Goal: Information Seeking & Learning: Learn about a topic

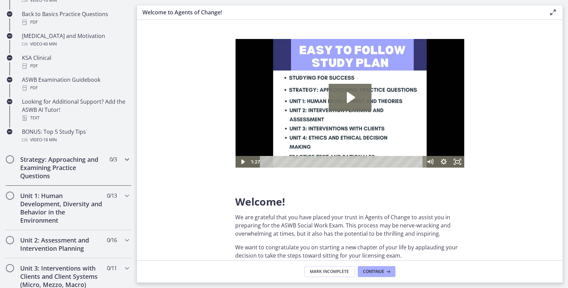
click at [92, 180] on h2 "Strategy: Approaching and Examining Practice Questions" at bounding box center [62, 168] width 84 height 25
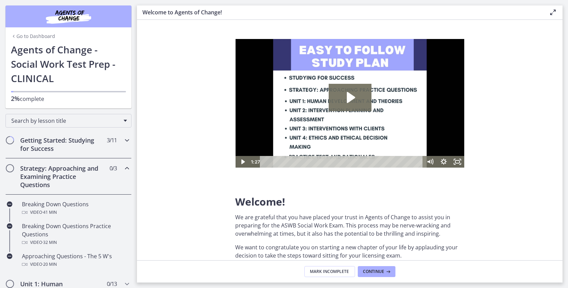
click at [63, 144] on h2 "Getting Started: Studying for Success" at bounding box center [62, 144] width 84 height 16
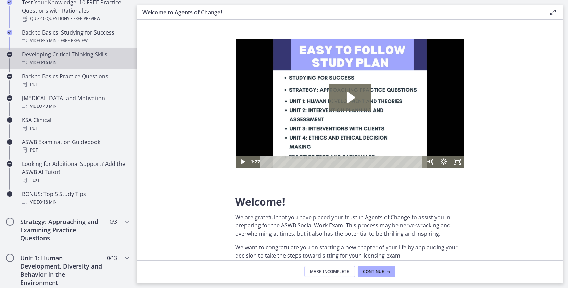
scroll to position [280, 0]
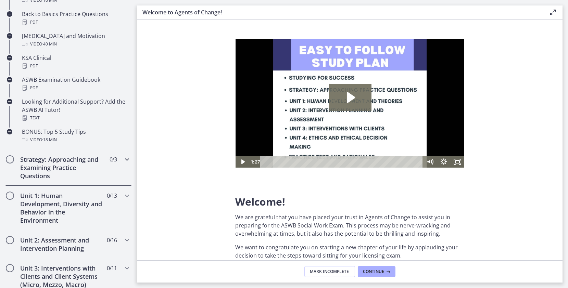
click at [67, 163] on h2 "Strategy: Approaching and Examining Practice Questions" at bounding box center [62, 168] width 84 height 25
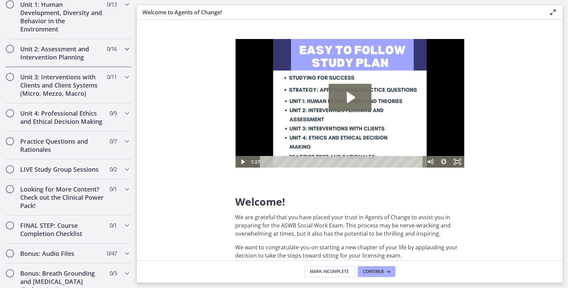
scroll to position [186, 0]
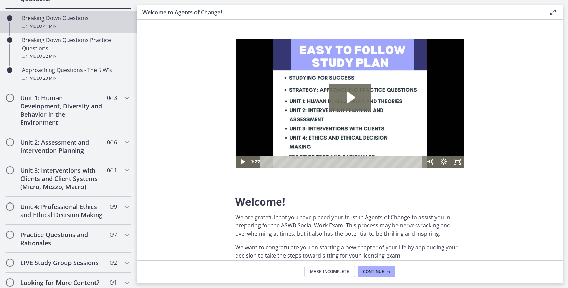
click at [33, 24] on div "Video · 41 min" at bounding box center [75, 26] width 107 height 8
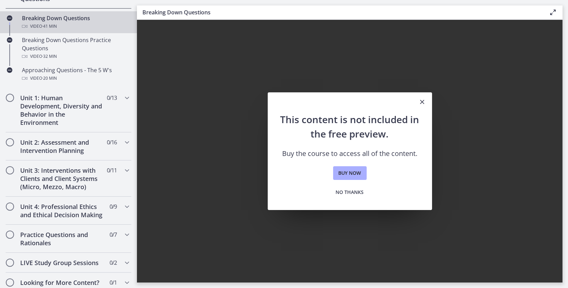
click at [431, 103] on button "Close" at bounding box center [422, 103] width 19 height 20
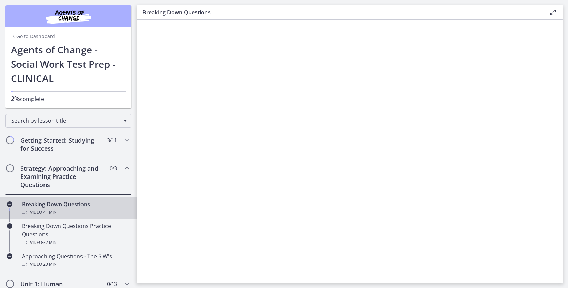
click at [37, 36] on link "Go to Dashboard" at bounding box center [33, 36] width 44 height 7
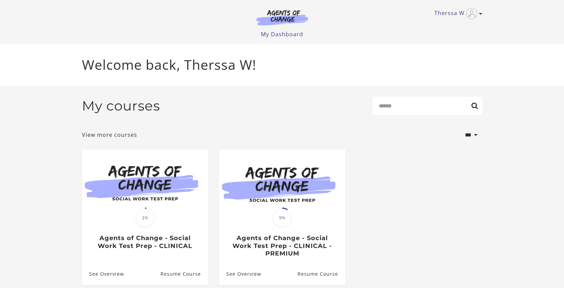
click at [285, 236] on h3 "Agents of Change - Social Work Test Prep - CLINICAL - PREMIUM" at bounding box center [281, 246] width 111 height 23
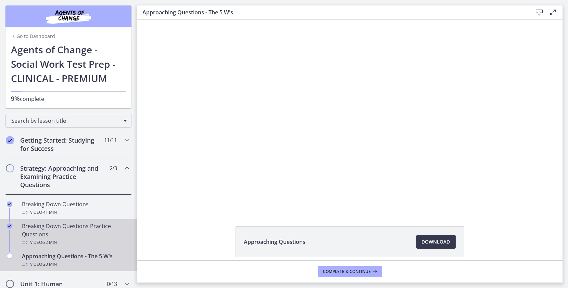
scroll to position [31, 0]
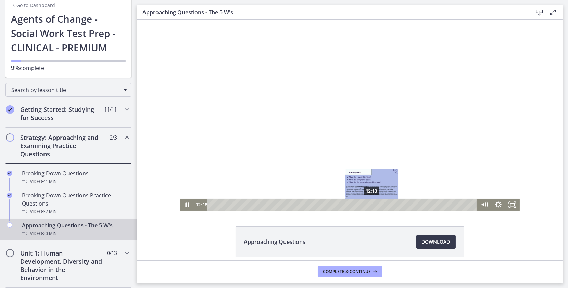
click at [370, 207] on div "12:18" at bounding box center [343, 205] width 261 height 12
click at [367, 206] on div "12:06" at bounding box center [343, 205] width 261 height 12
click at [187, 208] on icon "Play Video" at bounding box center [187, 205] width 14 height 12
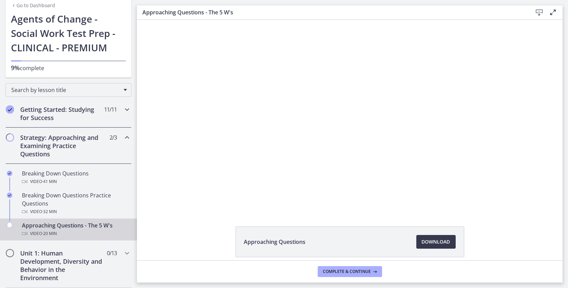
click at [94, 121] on h2 "Getting Started: Studying for Success" at bounding box center [62, 114] width 84 height 16
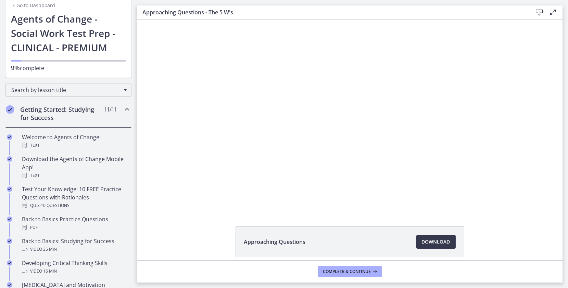
click at [94, 121] on h2 "Getting Started: Studying for Success" at bounding box center [62, 114] width 84 height 16
click at [535, 248] on div "Approaching Questions Download Opens in a new window" at bounding box center [350, 259] width 426 height 64
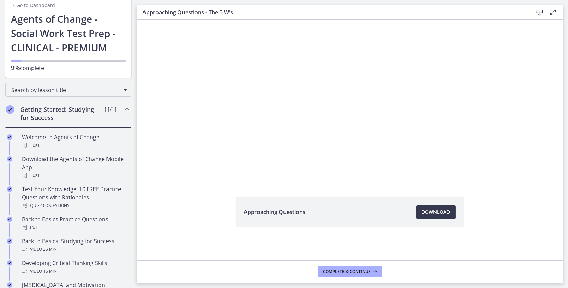
scroll to position [29, 0]
click at [539, 165] on div "Click for sound @keyframes VOLUME_SMALL_WAVE_FLASH { 0% { opacity: 0; } 33% { o…" at bounding box center [350, 85] width 426 height 191
click at [111, 113] on span "11 / 11 Completed" at bounding box center [110, 110] width 13 height 8
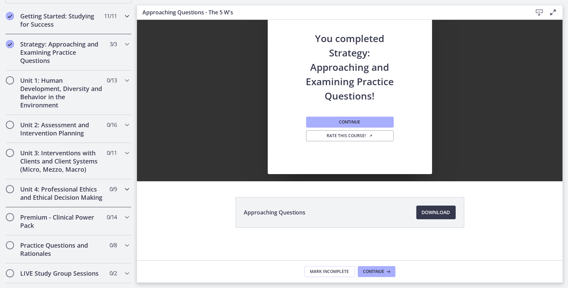
scroll to position [156, 0]
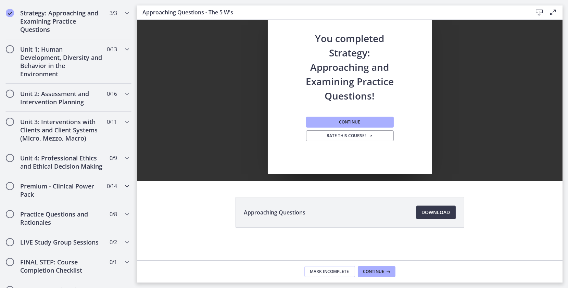
click at [100, 205] on div "Premium - Clinical Power Pack 0 / 14 Completed" at bounding box center [68, 190] width 126 height 28
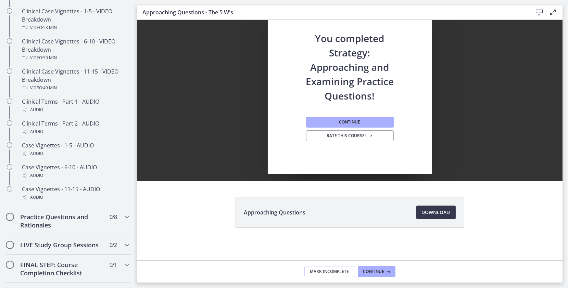
scroll to position [560, 0]
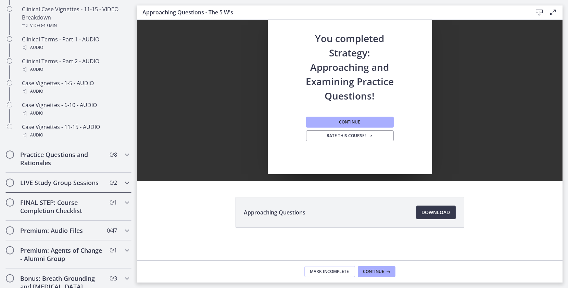
click at [100, 193] on div "LIVE Study Group Sessions 0 / 2 Completed" at bounding box center [68, 183] width 126 height 20
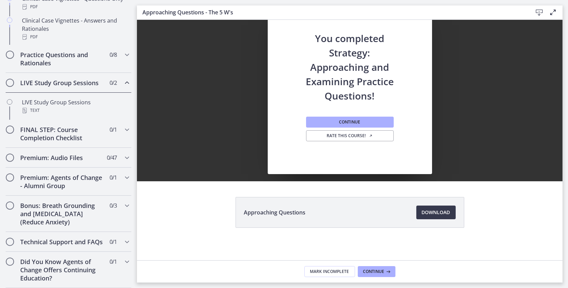
scroll to position [369, 0]
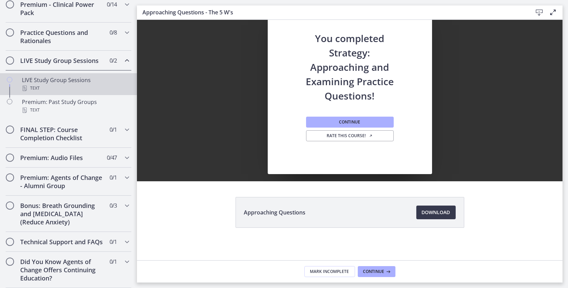
click at [83, 76] on div "LIVE Study Group Sessions Text" at bounding box center [75, 84] width 107 height 16
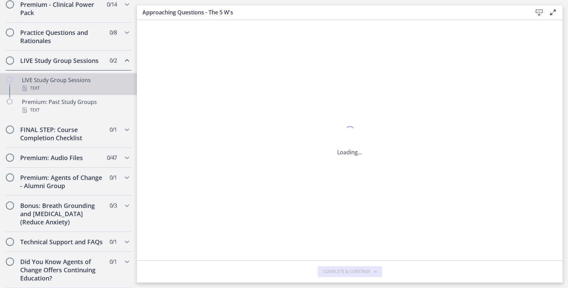
scroll to position [0, 0]
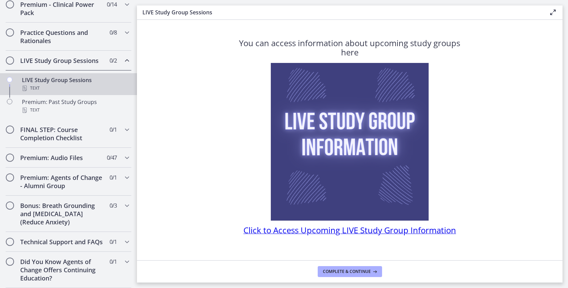
click at [293, 231] on span "Click to Access Upcoming LIVE Study Group Information" at bounding box center [350, 230] width 213 height 11
click at [182, 112] on section "You can access information about upcoming study groups here Click to Access Upc…" at bounding box center [350, 140] width 426 height 241
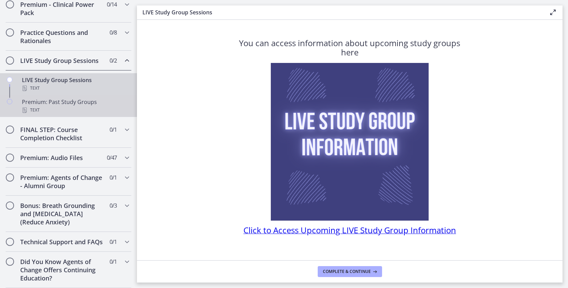
click at [62, 98] on div "Premium: Past Study Groups Text" at bounding box center [75, 106] width 107 height 16
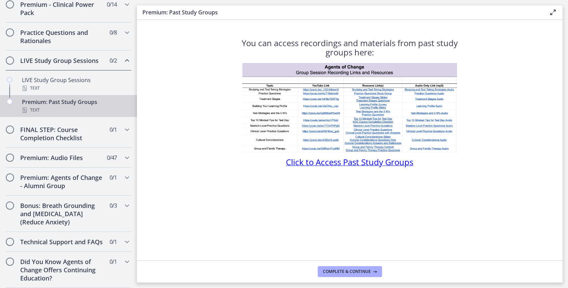
click at [310, 165] on span "Click to Access Past Study Groups" at bounding box center [349, 162] width 127 height 11
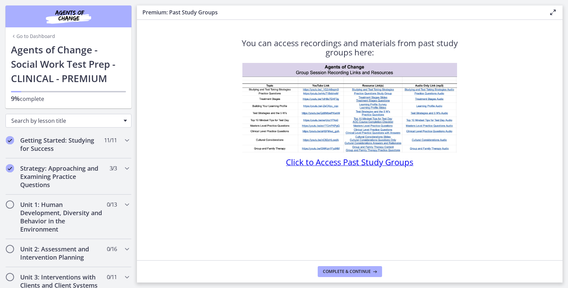
scroll to position [62, 0]
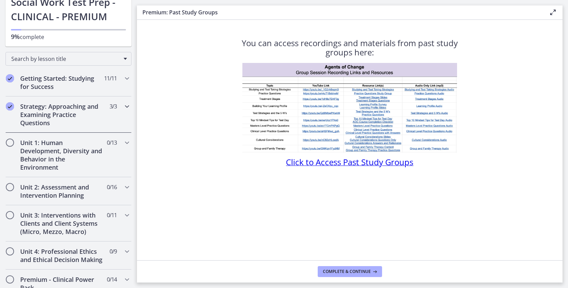
click at [81, 118] on h2 "Strategy: Approaching and Examining Practice Questions" at bounding box center [62, 114] width 84 height 25
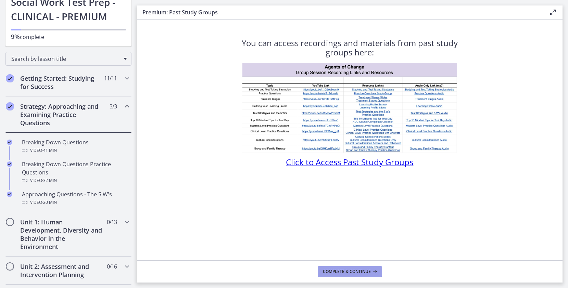
click at [349, 275] on button "Complete & continue" at bounding box center [350, 272] width 64 height 11
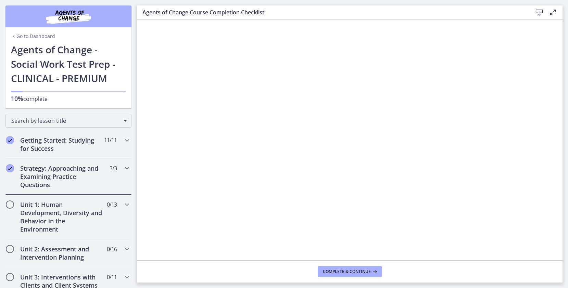
click at [73, 175] on h2 "Strategy: Approaching and Examining Practice Questions" at bounding box center [62, 176] width 84 height 25
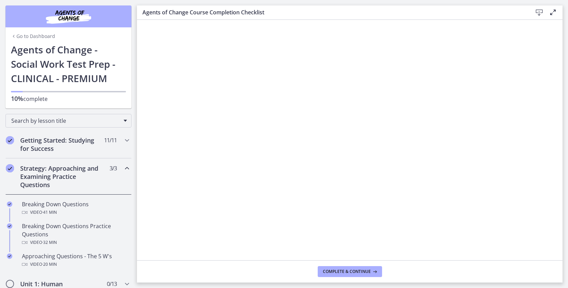
scroll to position [93, 0]
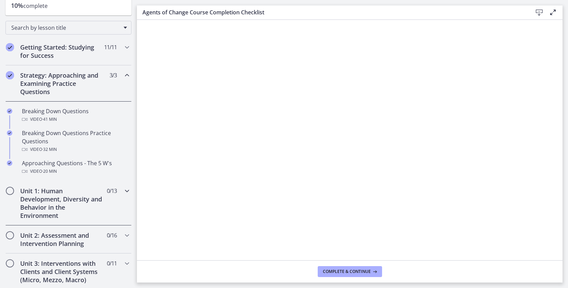
click at [68, 196] on h2 "Unit 1: Human Development, Diversity and Behavior in the Environment" at bounding box center [62, 203] width 84 height 33
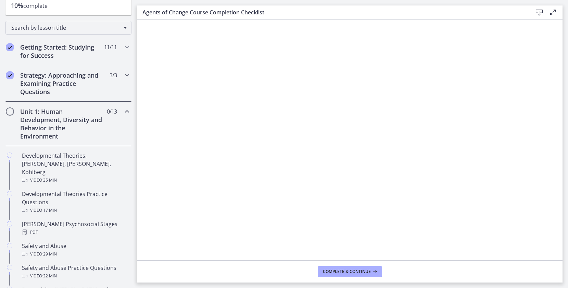
click at [75, 79] on h2 "Strategy: Approaching and Examining Practice Questions" at bounding box center [62, 83] width 84 height 25
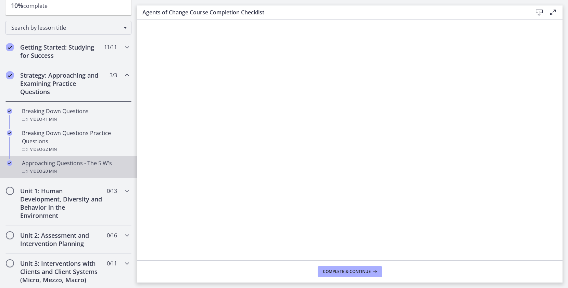
click at [53, 168] on span "· 20 min" at bounding box center [49, 172] width 15 height 8
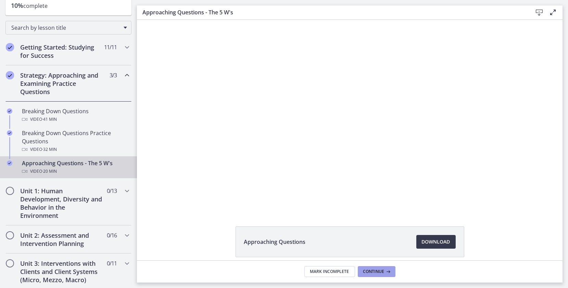
click at [371, 276] on button "Continue" at bounding box center [377, 272] width 38 height 11
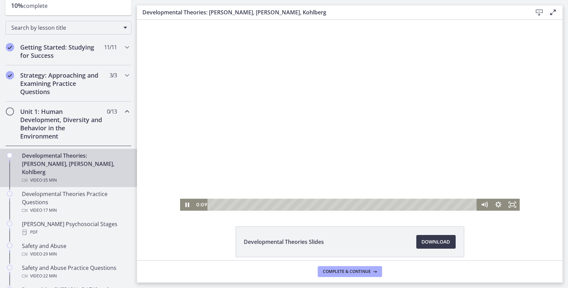
click at [488, 126] on div at bounding box center [350, 115] width 340 height 191
click at [189, 201] on icon "Play Video" at bounding box center [187, 205] width 17 height 14
click at [507, 205] on icon "Fullscreen" at bounding box center [512, 205] width 14 height 12
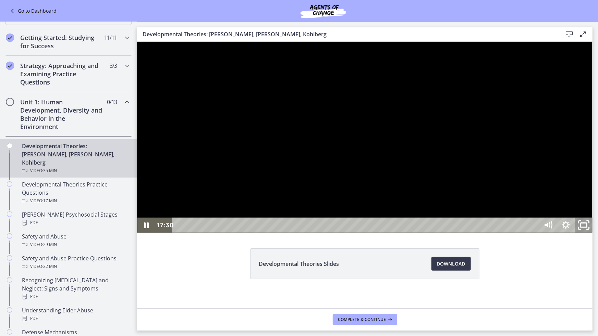
click at [568, 229] on icon "Unfullscreen" at bounding box center [587, 228] width 2 height 2
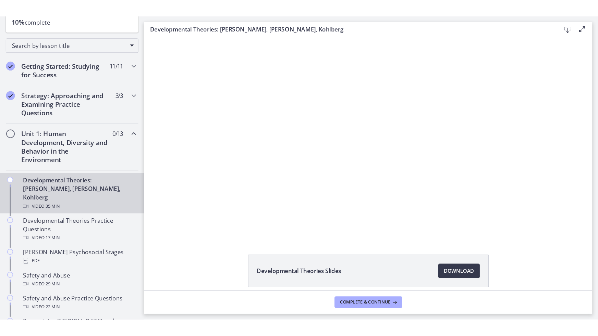
scroll to position [125, 0]
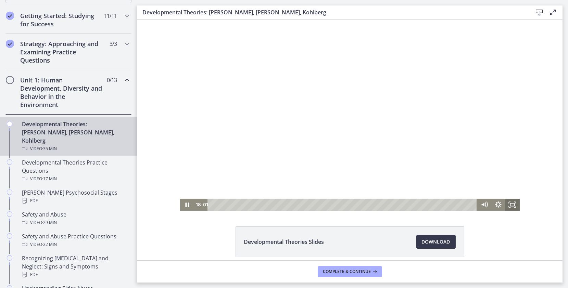
click at [510, 205] on icon "Fullscreen" at bounding box center [512, 205] width 14 height 12
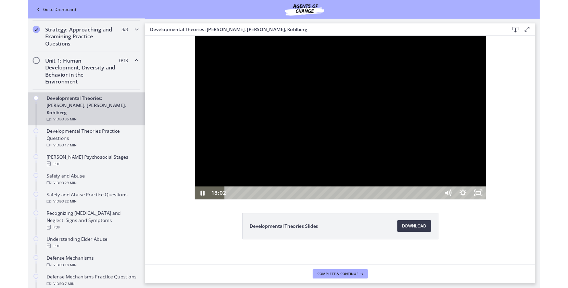
scroll to position [93, 0]
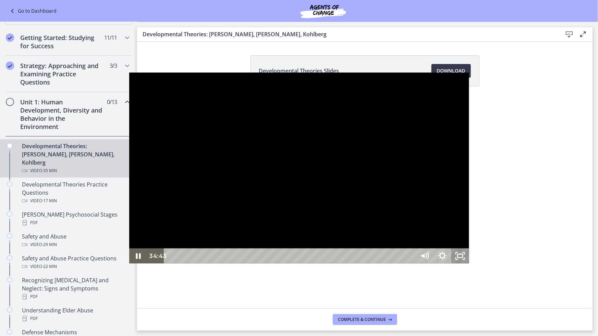
click at [469, 264] on icon "Unfullscreen" at bounding box center [460, 256] width 18 height 15
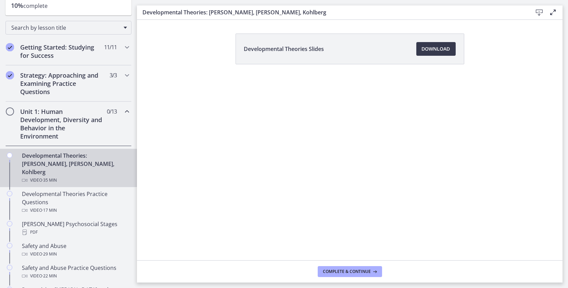
scroll to position [125, 0]
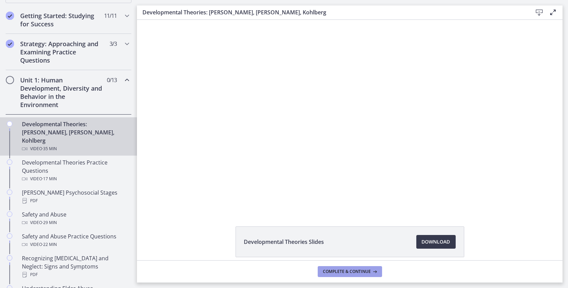
click at [335, 272] on span "Complete & continue" at bounding box center [347, 271] width 48 height 5
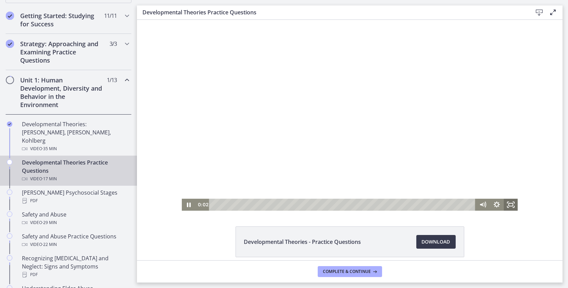
click at [509, 207] on icon "Fullscreen" at bounding box center [511, 205] width 14 height 12
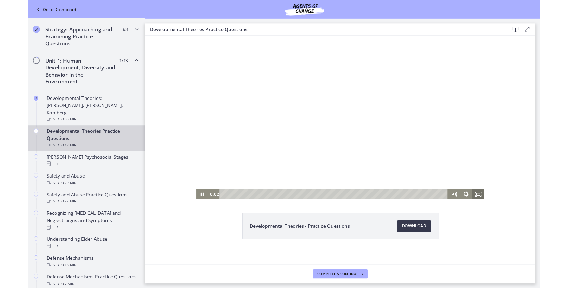
scroll to position [93, 0]
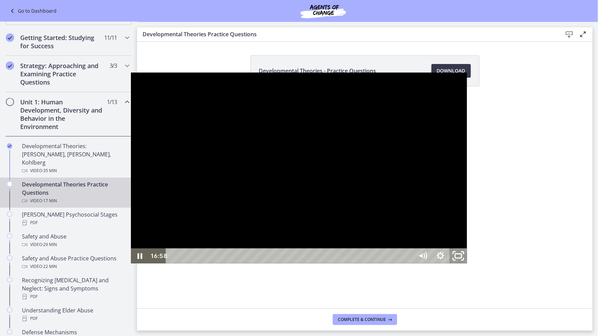
click at [469, 266] on icon "Unfullscreen" at bounding box center [457, 256] width 21 height 18
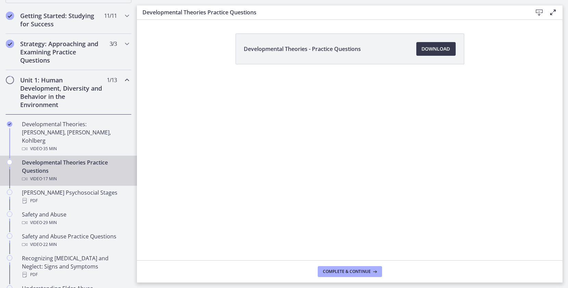
scroll to position [156, 0]
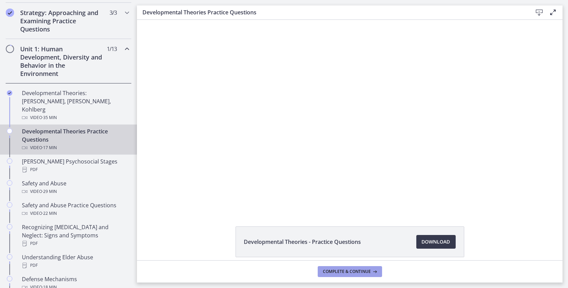
click at [358, 268] on button "Complete & continue" at bounding box center [350, 272] width 64 height 11
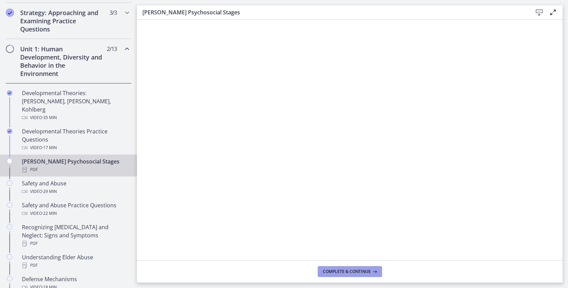
click at [360, 268] on button "Complete & continue" at bounding box center [350, 272] width 64 height 11
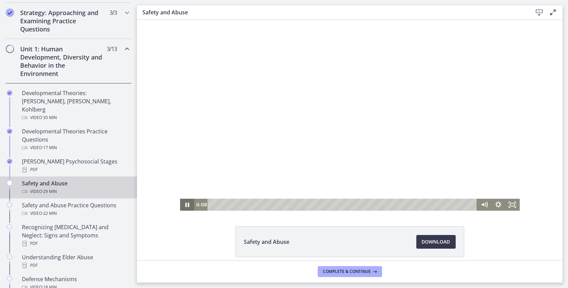
click at [186, 204] on icon "Pause" at bounding box center [187, 205] width 4 height 4
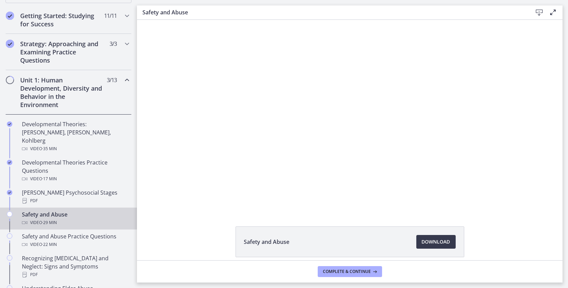
scroll to position [94, 0]
